Goal: Entertainment & Leisure: Consume media (video, audio)

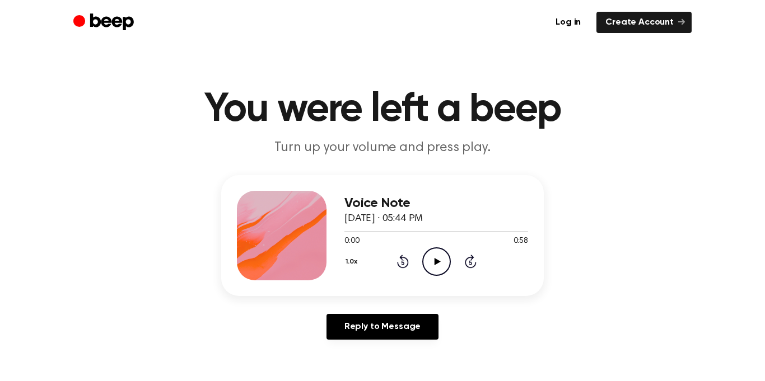
click at [439, 263] on icon "Play Audio" at bounding box center [436, 262] width 29 height 29
click at [439, 263] on icon "Pause Audio" at bounding box center [436, 262] width 29 height 29
click at [439, 263] on icon "Play Audio" at bounding box center [436, 262] width 29 height 29
click at [438, 263] on icon "Play Audio" at bounding box center [436, 262] width 29 height 29
